Goal: Find specific page/section: Find specific page/section

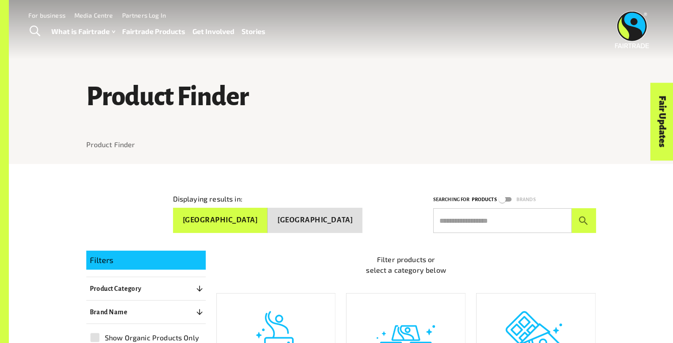
click at [34, 31] on span "Toggle Search" at bounding box center [35, 31] width 11 height 11
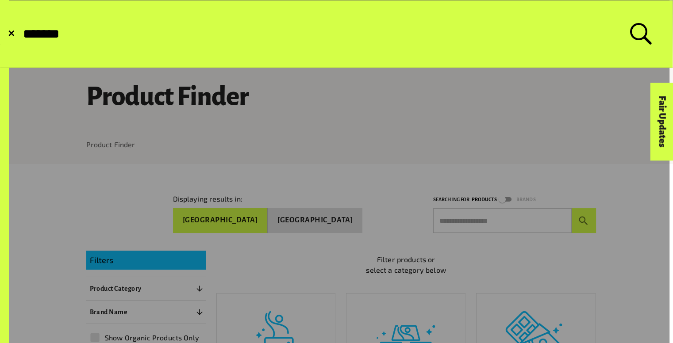
type input "*******"
click at [22, 34] on button "Submit Search" at bounding box center [22, 34] width 0 height 0
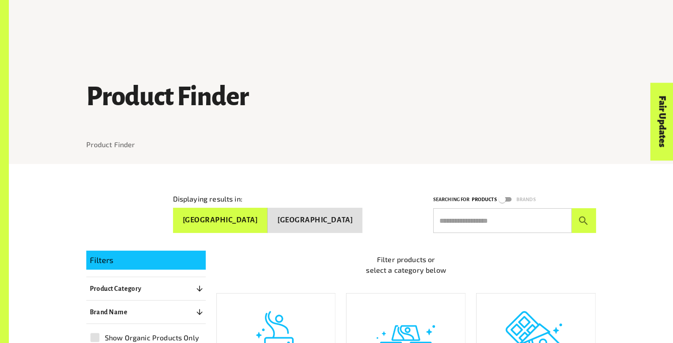
scroll to position [119, 0]
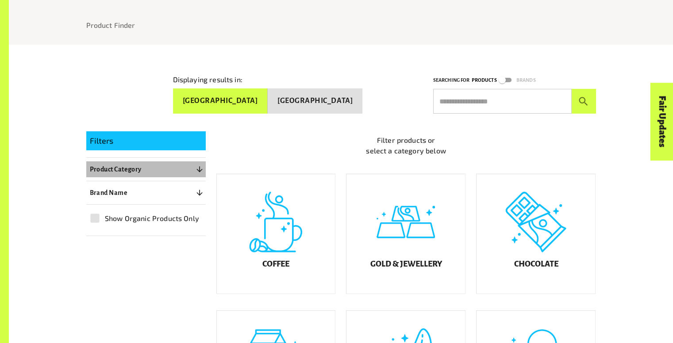
click at [199, 167] on icon "button" at bounding box center [199, 170] width 6 height 6
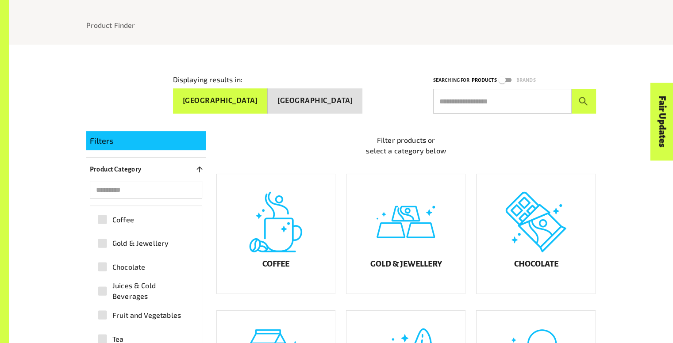
scroll to position [237, 0]
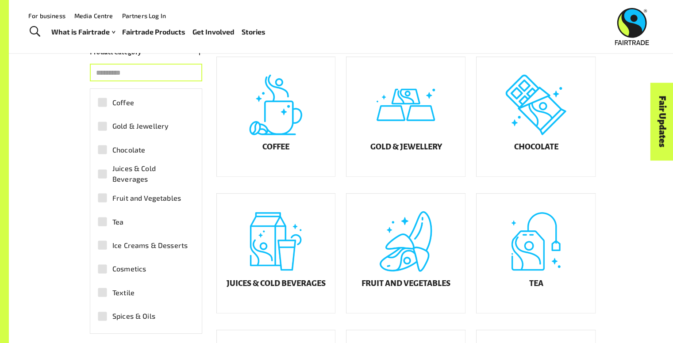
click at [158, 67] on input "search" at bounding box center [146, 73] width 112 height 18
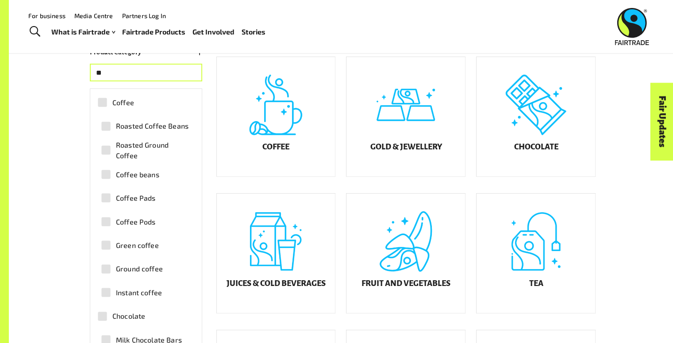
type input "*"
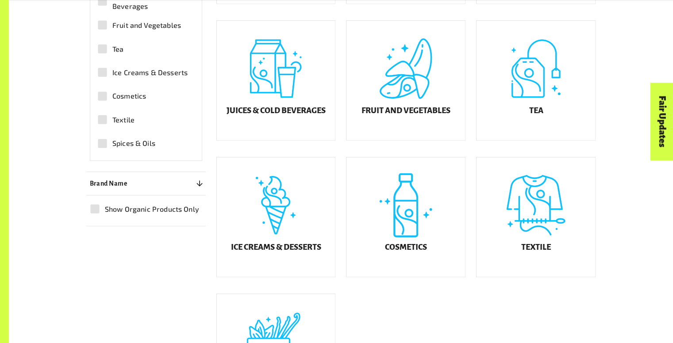
scroll to position [413, 0]
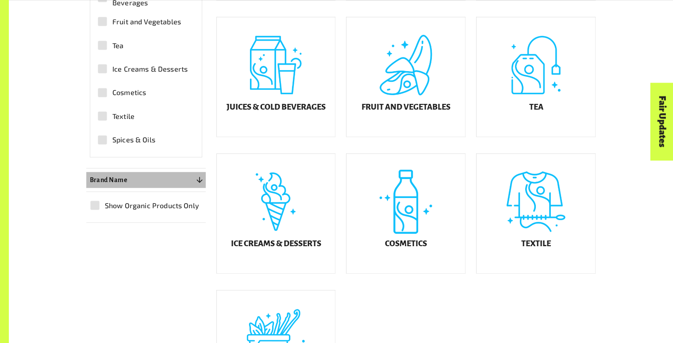
click at [172, 183] on button "Brand Name 0" at bounding box center [145, 180] width 119 height 16
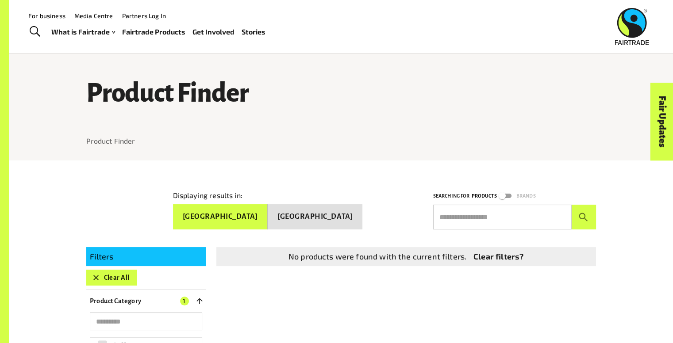
scroll to position [0, 0]
